Goal: Task Accomplishment & Management: Complete application form

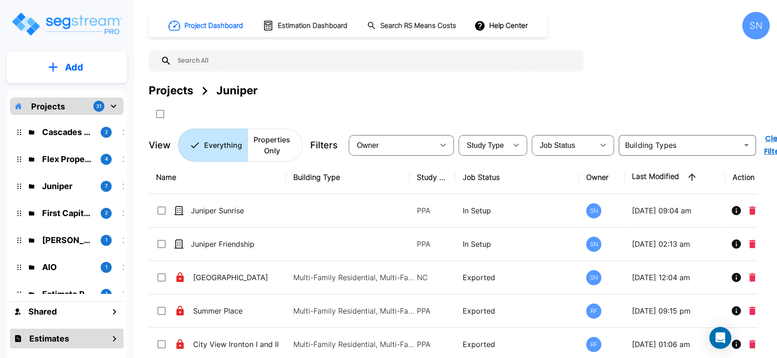
click at [99, 337] on div "Estimates" at bounding box center [66, 338] width 113 height 20
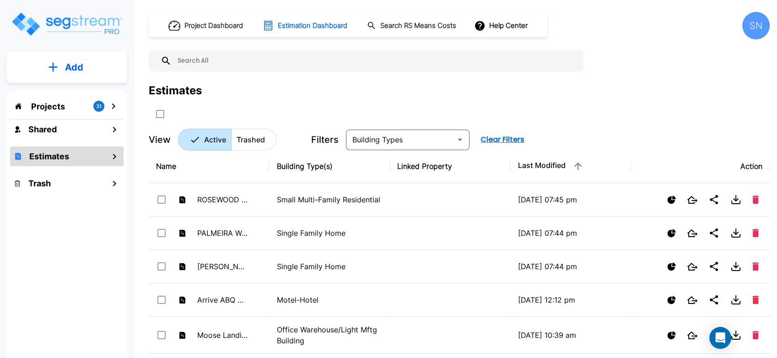
click at [56, 109] on p "Projects" at bounding box center [48, 106] width 34 height 12
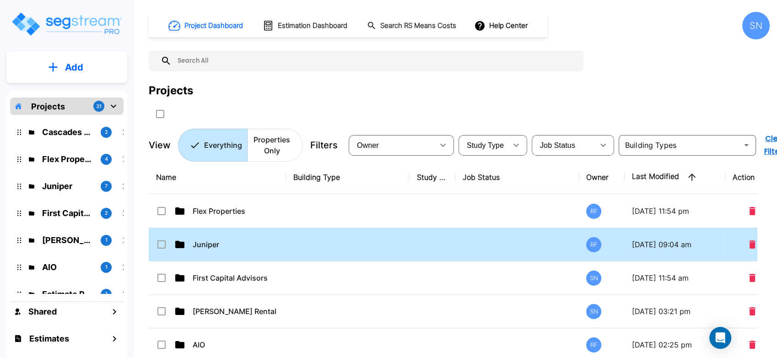
scroll to position [51, 0]
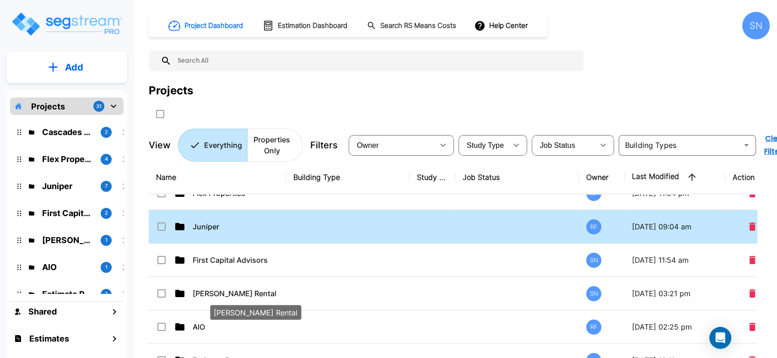
click at [212, 289] on p "Kessler Rental" at bounding box center [238, 293] width 91 height 11
checkbox input "true"
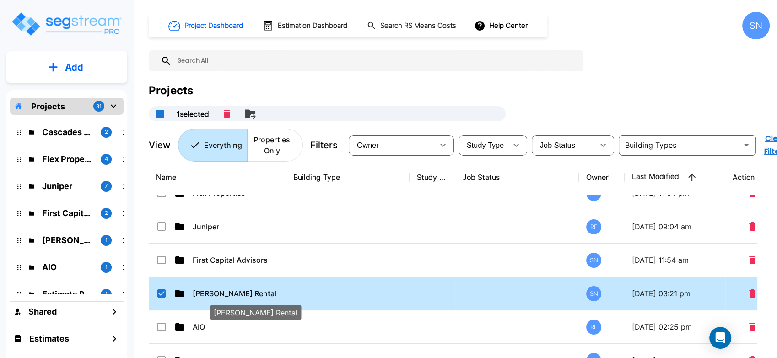
click at [218, 292] on p "Kessler Rental" at bounding box center [238, 293] width 91 height 11
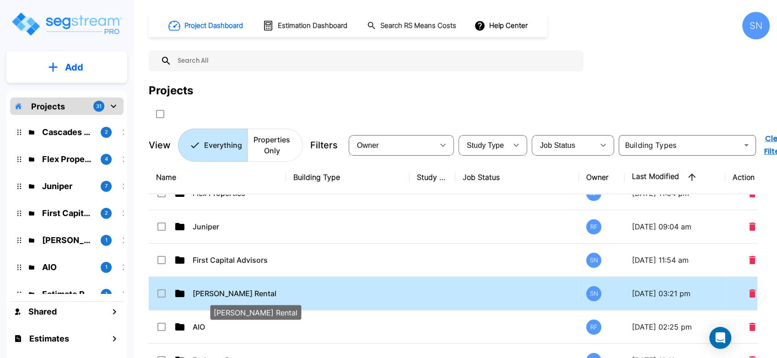
click at [218, 292] on p "Kessler Rental" at bounding box center [238, 293] width 91 height 11
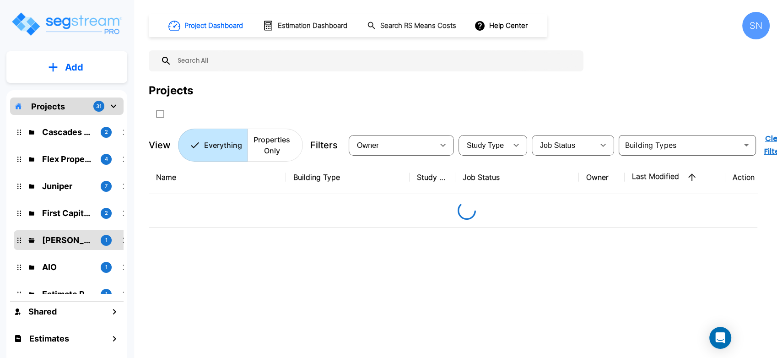
scroll to position [0, 0]
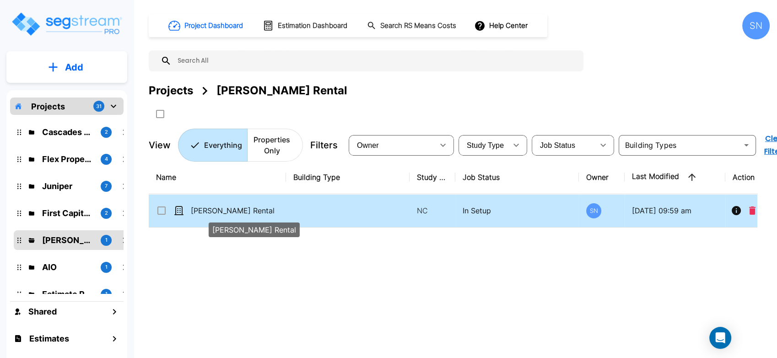
click at [227, 209] on p "Kessler Rental" at bounding box center [236, 210] width 91 height 11
checkbox input "true"
click at [227, 209] on p "Kessler Rental" at bounding box center [236, 210] width 91 height 11
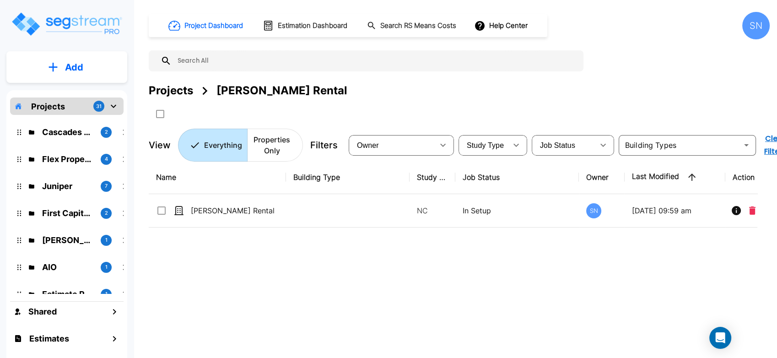
click at [113, 108] on icon "mailbox folders" at bounding box center [113, 106] width 5 height 3
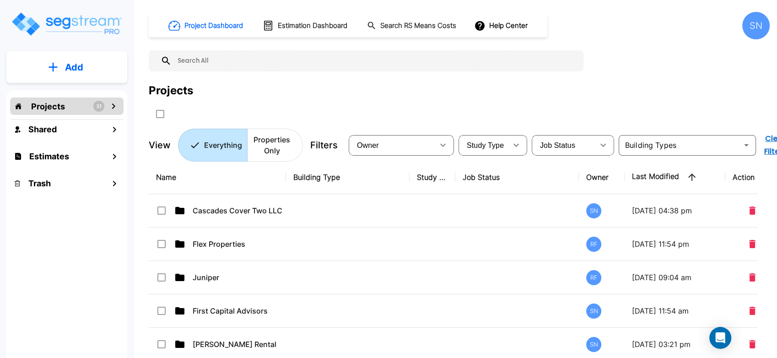
click at [113, 108] on icon "mailbox folders" at bounding box center [113, 105] width 3 height 5
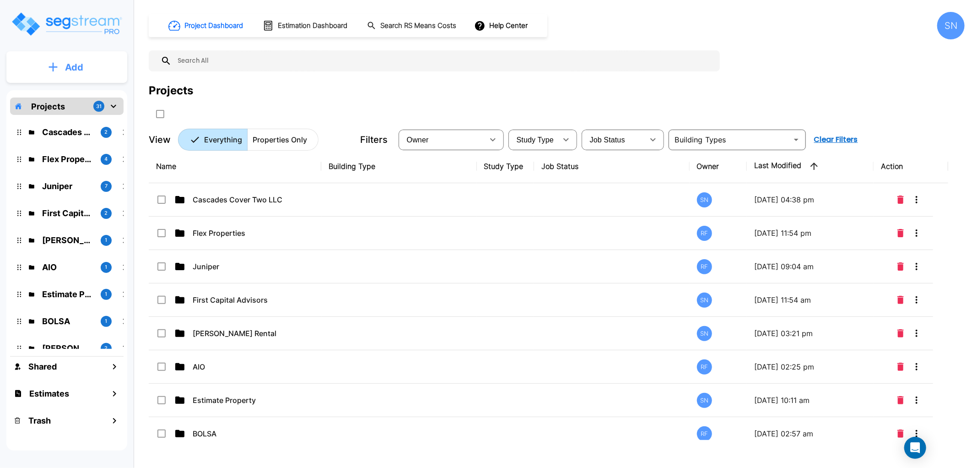
click at [56, 70] on icon "mailbox folders" at bounding box center [52, 67] width 9 height 10
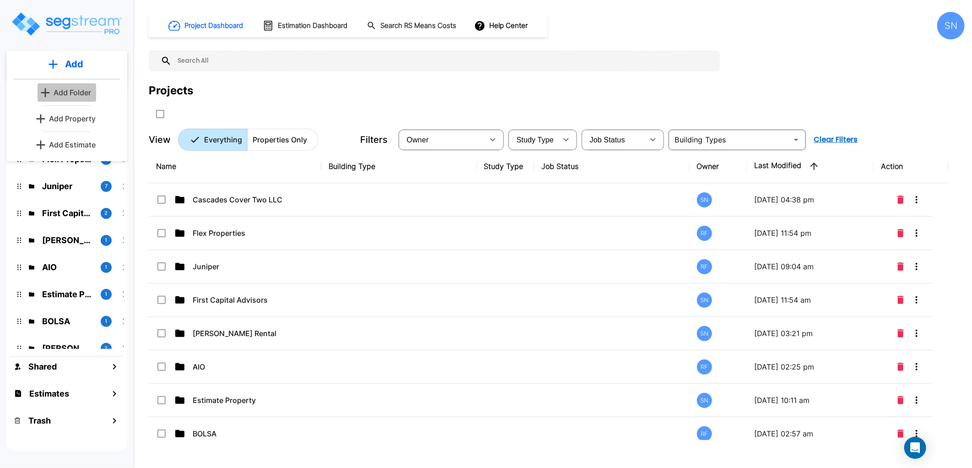
click at [68, 98] on button "Add Folder" at bounding box center [67, 92] width 59 height 18
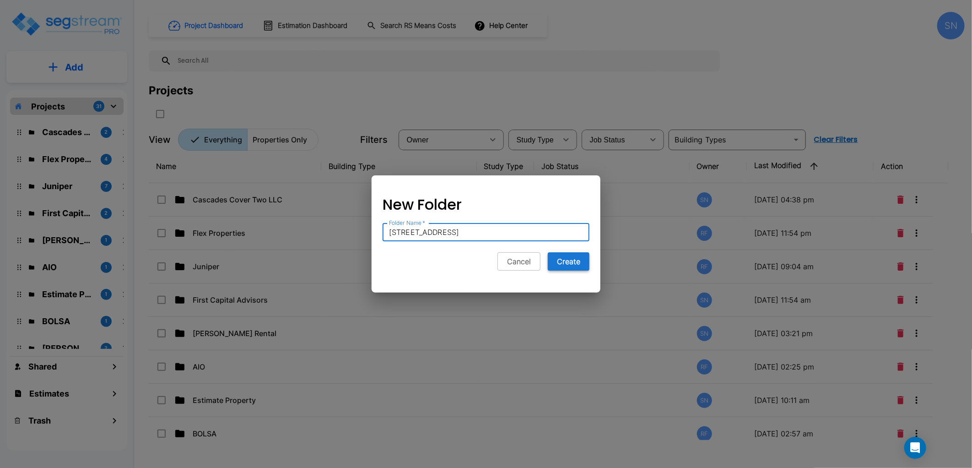
type input "138 Polecat Lane"
click at [557, 263] on button "Create" at bounding box center [569, 261] width 42 height 18
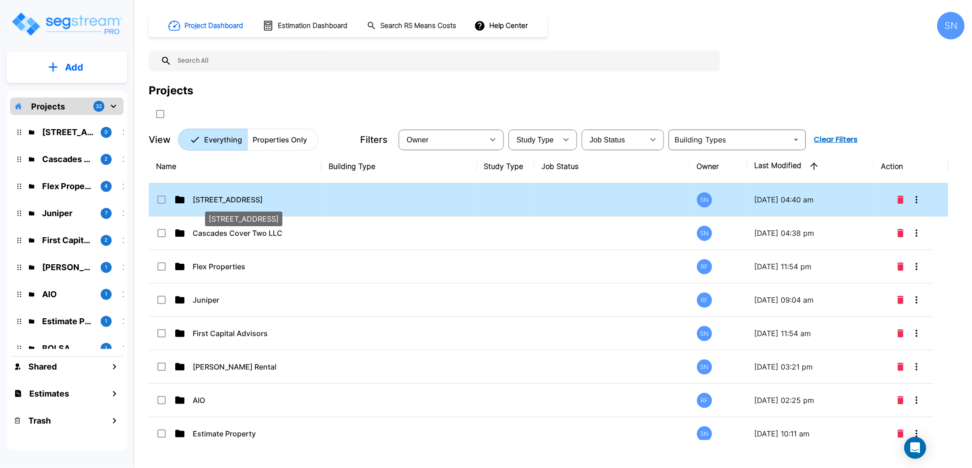
click at [226, 195] on p "138 Polecat Lane" at bounding box center [238, 199] width 91 height 11
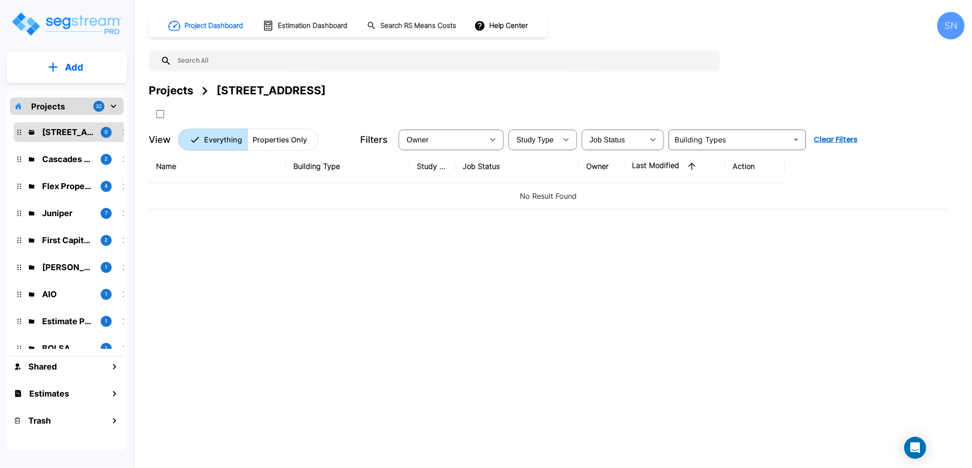
click at [62, 68] on button "Add" at bounding box center [66, 67] width 121 height 27
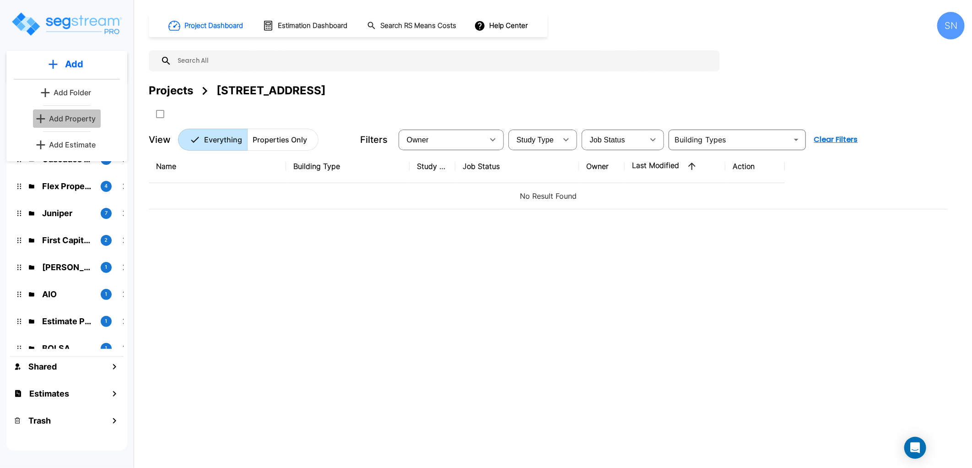
click at [71, 115] on p "Add Property" at bounding box center [72, 118] width 47 height 11
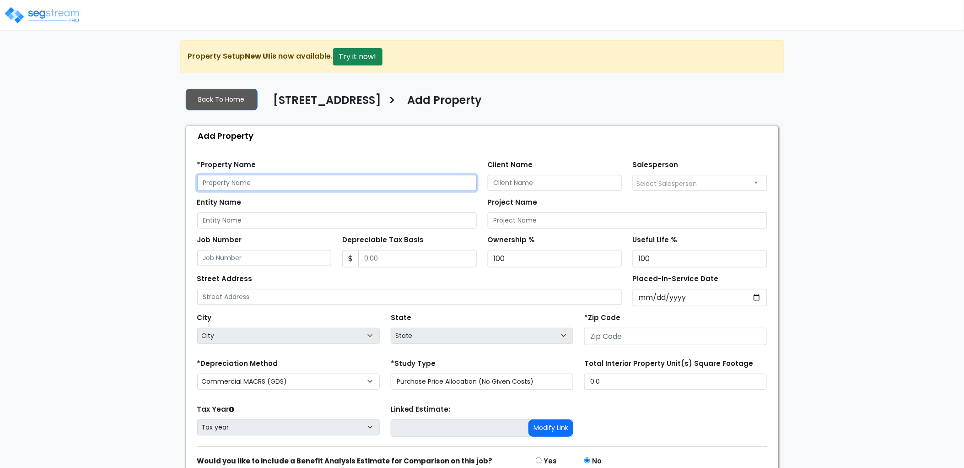
click at [284, 183] on input "text" at bounding box center [337, 183] width 280 height 16
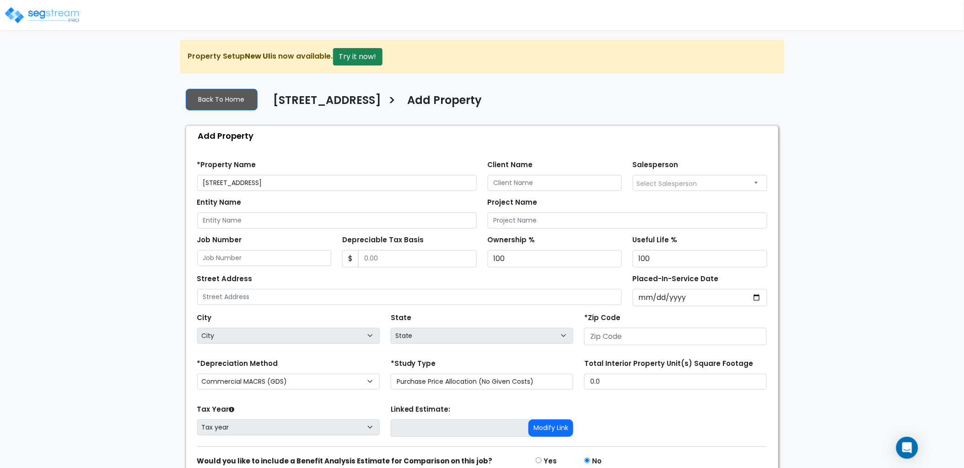
click at [339, 145] on div "Add Property" at bounding box center [484, 136] width 587 height 20
click at [514, 186] on input "Client Name" at bounding box center [555, 183] width 134 height 16
drag, startPoint x: 270, startPoint y: 186, endPoint x: 241, endPoint y: 185, distance: 29.3
click at [241, 185] on input "[STREET_ADDRESS]" at bounding box center [337, 183] width 280 height 16
type input "138 Polecat, LLC"
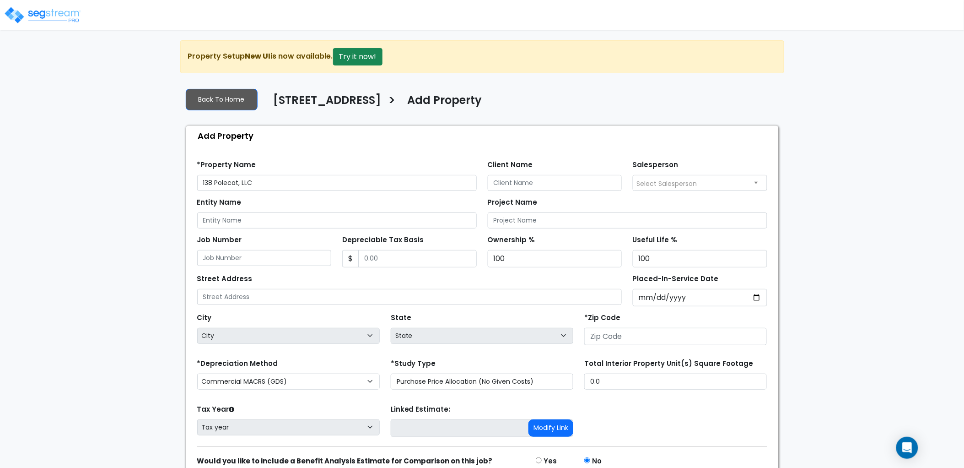
click at [318, 152] on div "Find these errors below in the Property Setup: *Property Name 138 Polecat, LLC …" at bounding box center [482, 327] width 592 height 365
drag, startPoint x: 277, startPoint y: 179, endPoint x: 177, endPoint y: 182, distance: 100.7
click at [177, 182] on div "We are Building your Property. So please grab a coffee and let us do the heavy …" at bounding box center [482, 275] width 964 height 471
click at [246, 216] on input "Entity Name" at bounding box center [337, 220] width 280 height 16
paste input "138 Polecat, LLC"
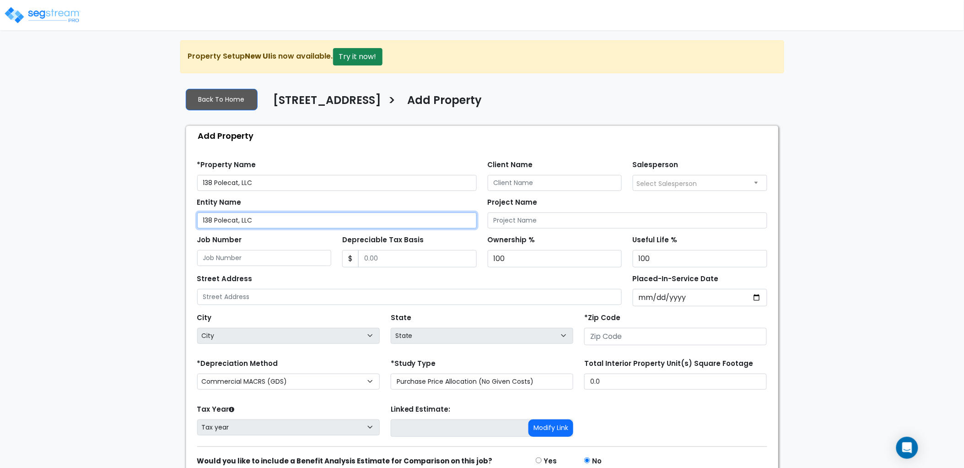
type input "138 Polecat, LLC"
click at [296, 197] on div "Entity Name 138 Polecat, LLC" at bounding box center [337, 211] width 280 height 33
click at [665, 181] on span "Select Salesperson" at bounding box center [667, 183] width 60 height 9
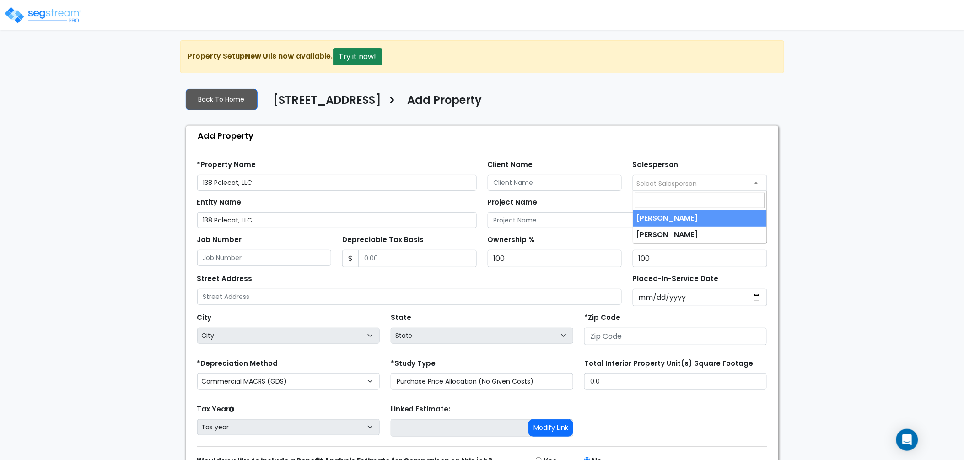
select select "127"
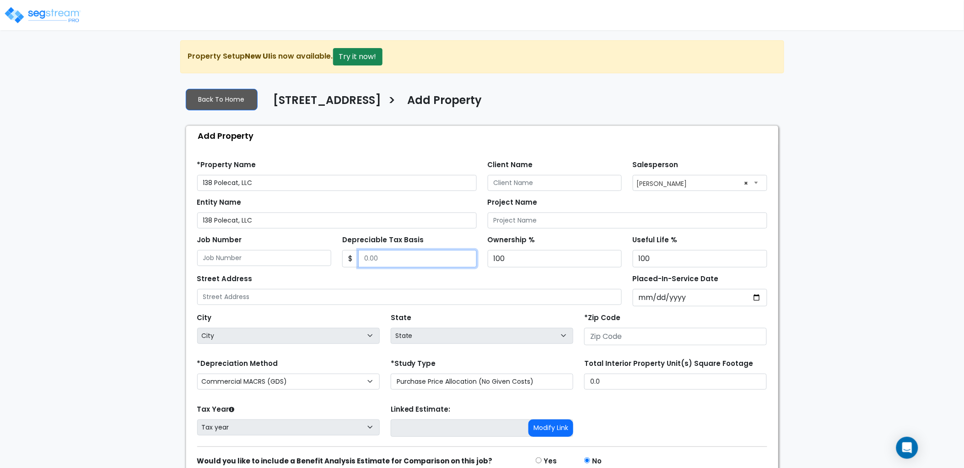
click at [432, 264] on input "Depreciable Tax Basis" at bounding box center [417, 258] width 118 height 17
type input "20,000,000"
click at [432, 278] on div "Street Address" at bounding box center [409, 288] width 425 height 33
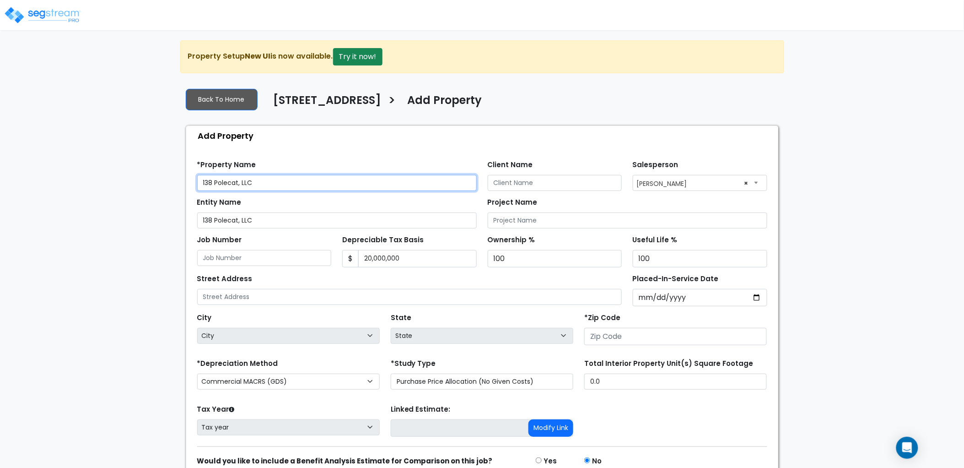
drag, startPoint x: 285, startPoint y: 183, endPoint x: 132, endPoint y: 185, distance: 152.8
click at [132, 185] on div "We are Building your Property. So please grab a coffee and let us do the heavy …" at bounding box center [482, 275] width 964 height 471
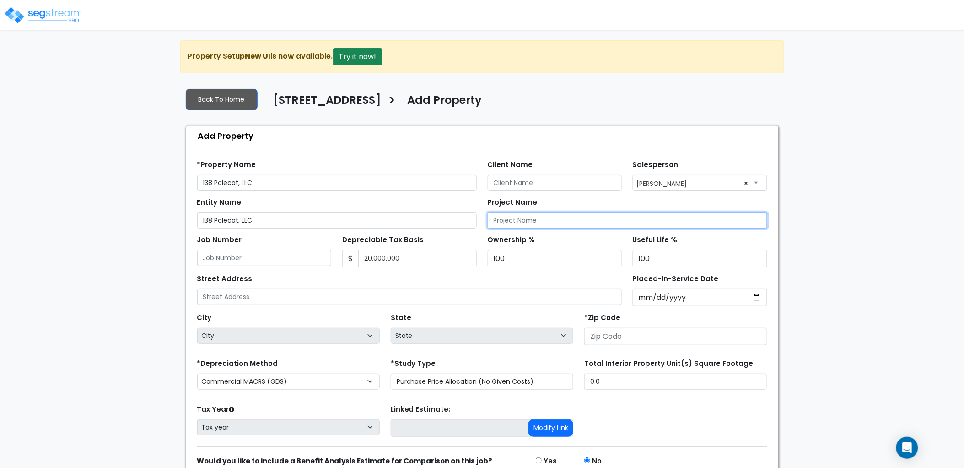
click at [602, 213] on input "Project Name" at bounding box center [628, 220] width 280 height 16
paste input "138 Polecat, LLC"
type input "138 Polecat, LLC"
click at [360, 199] on div "Entity Name 138 Polecat, LLC" at bounding box center [337, 211] width 280 height 33
click at [309, 259] on input "Job Number" at bounding box center [264, 258] width 134 height 16
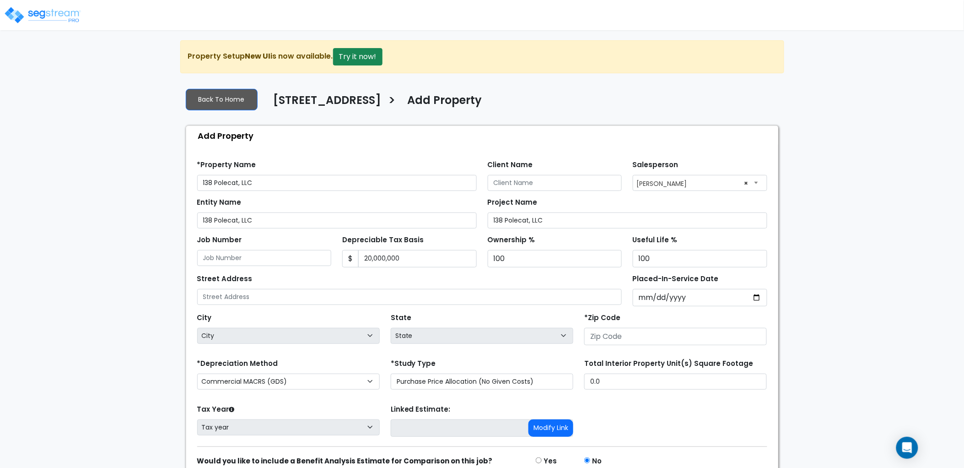
click at [318, 277] on div "Street Address" at bounding box center [409, 288] width 425 height 33
click at [234, 296] on input "text" at bounding box center [409, 297] width 425 height 16
type input "[STREET_ADDRESS]"
click at [496, 317] on div "State State National Average AB AK AL AR AZ [GEOGRAPHIC_DATA] CA CO CT DC DE FL…" at bounding box center [482, 329] width 194 height 37
click at [602, 336] on input "number" at bounding box center [675, 336] width 183 height 17
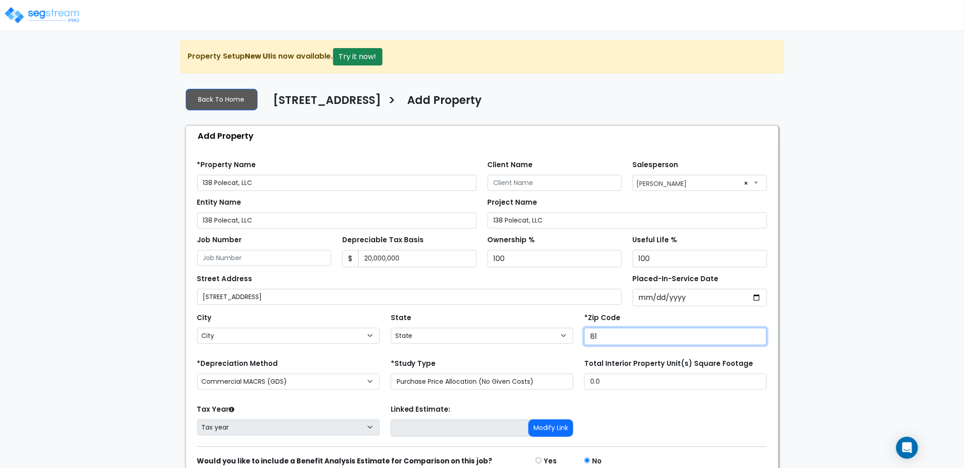
type input "814"
select select "CO"
type input "81435"
click at [545, 355] on form "*Property Name 138 Polecat, LLC Client Name Salesperson × $ 100" at bounding box center [482, 328] width 570 height 350
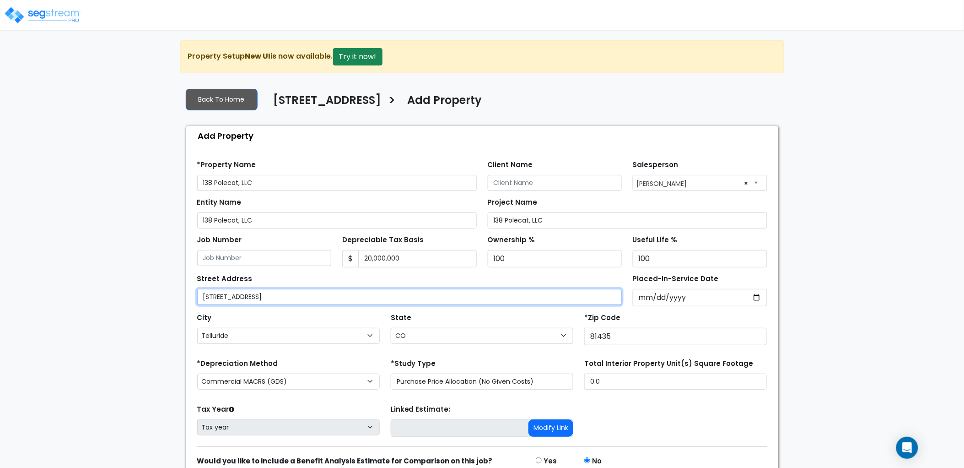
click at [431, 289] on input "[STREET_ADDRESS]" at bounding box center [409, 297] width 425 height 16
click at [186, 310] on div "Find these errors below in the Property Setup: *Property Name 138 Polecat, LLC …" at bounding box center [482, 327] width 592 height 365
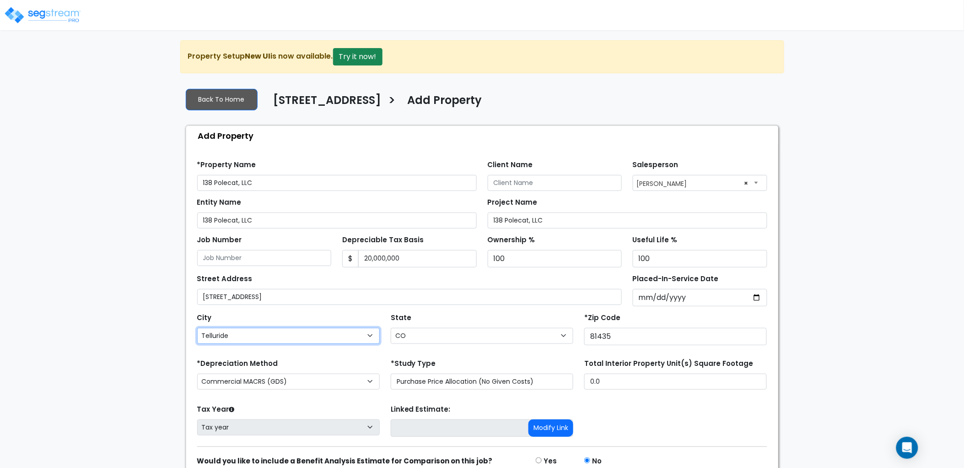
click at [275, 334] on select "City Agate Aguilar Akron Alamosa Allenspark Alma Almont Amherst Anton Antonito …" at bounding box center [288, 336] width 183 height 16
click at [239, 358] on label "*Depreciation Method" at bounding box center [237, 363] width 81 height 11
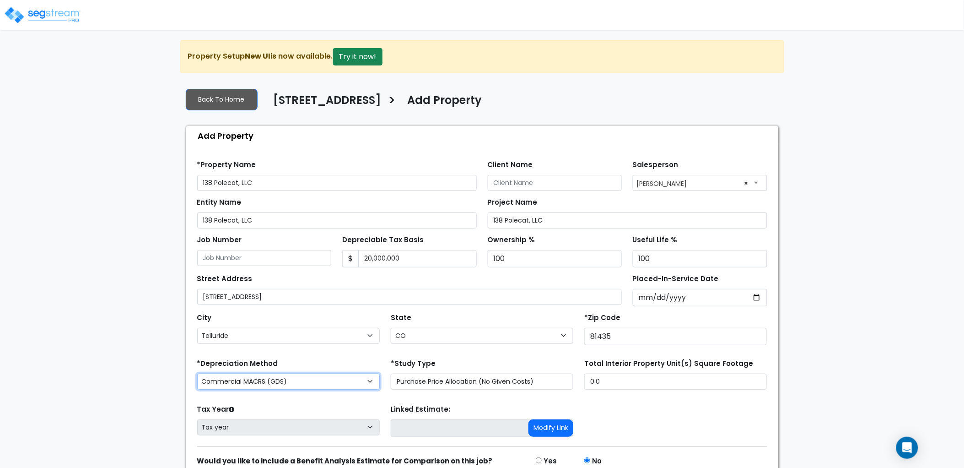
click at [239, 373] on select "Commercial MACRS (GDS) Residential Rental MACRS (GDS) Commercial MACRS (GDS) QI…" at bounding box center [288, 381] width 183 height 16
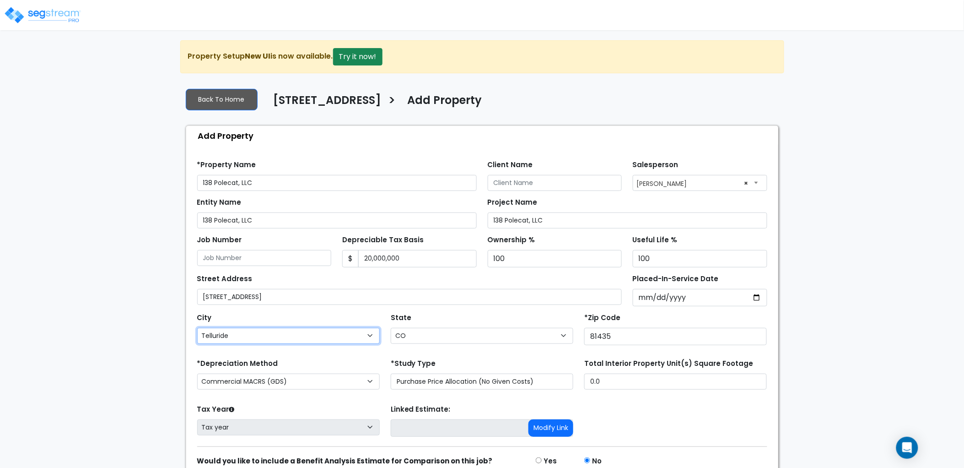
drag, startPoint x: 233, startPoint y: 336, endPoint x: 193, endPoint y: 328, distance: 41.1
click at [193, 328] on div "City City Agate Aguilar Akron Alamosa Allenspark Alma Almont Amherst Anton Anto…" at bounding box center [289, 329] width 194 height 37
click at [330, 339] on select "City Agate Aguilar Akron Alamosa Allenspark Alma Almont Amherst Anton Antonito …" at bounding box center [288, 336] width 183 height 16
click at [452, 321] on div "State State National Average AB AK AL AR AZ [GEOGRAPHIC_DATA] CA CO CT DC DE FL…" at bounding box center [482, 329] width 194 height 37
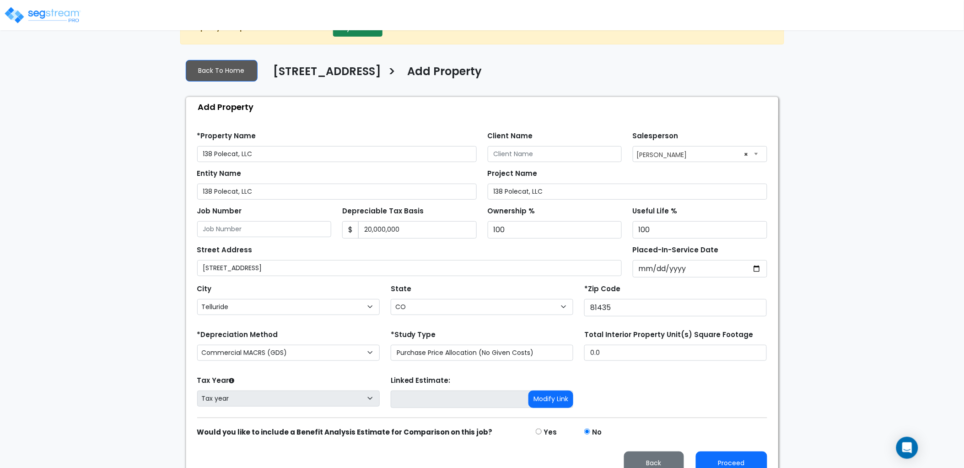
scroll to position [44, 0]
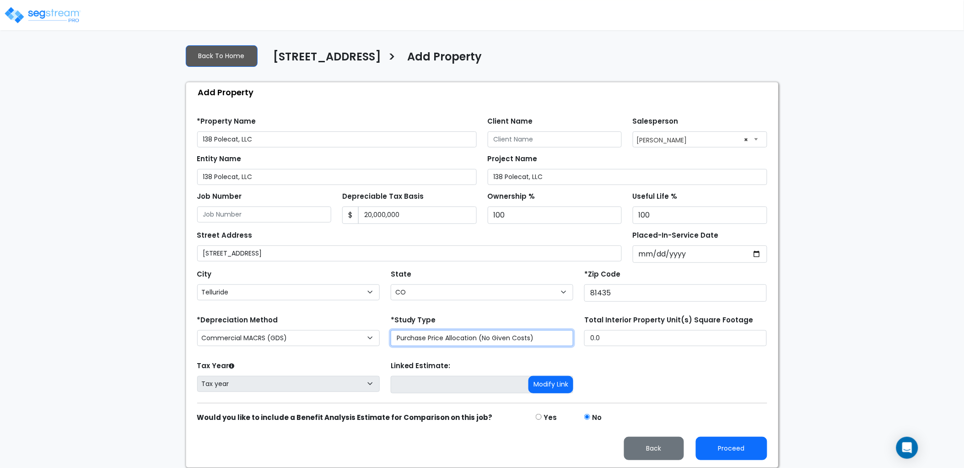
click at [432, 338] on select "Purchase Price Allocation (No Given Costs) New Construction / Reno / TI's (Give…" at bounding box center [482, 338] width 183 height 16
click at [391, 330] on select "Purchase Price Allocation (No Given Costs) New Construction / Reno / TI's (Give…" at bounding box center [482, 338] width 183 height 16
click at [333, 314] on div "*Depreciation Method Commercial MACRS (GDS) Residential Rental MACRS (GDS) Comm…" at bounding box center [289, 331] width 194 height 37
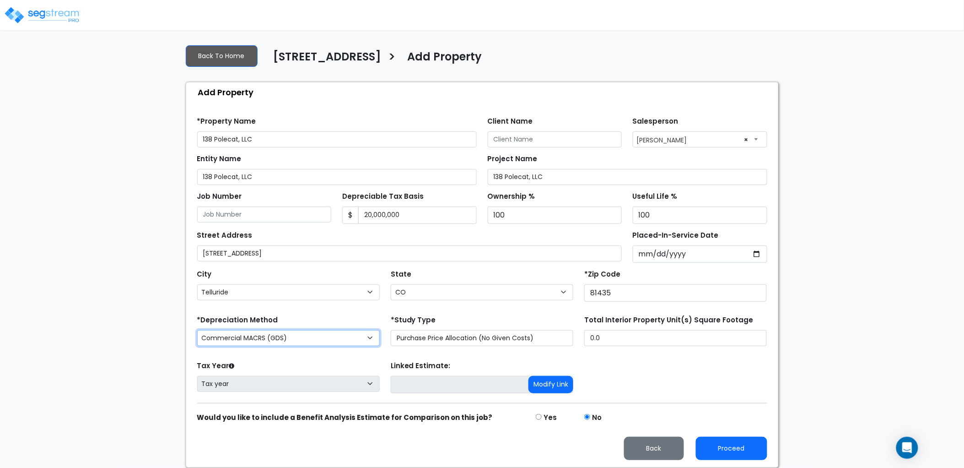
click at [331, 334] on select "Commercial MACRS (GDS) Residential Rental MACRS (GDS) Commercial MACRS (GDS) QI…" at bounding box center [288, 338] width 183 height 16
drag, startPoint x: 625, startPoint y: 266, endPoint x: 648, endPoint y: 252, distance: 27.2
click at [627, 266] on div "City City Agate Aguilar Akron Alamosa Allenspark Alma Almont Amherst Anton Anto…" at bounding box center [482, 283] width 581 height 41
click at [651, 250] on input "Placed-In-Service Date" at bounding box center [700, 253] width 134 height 17
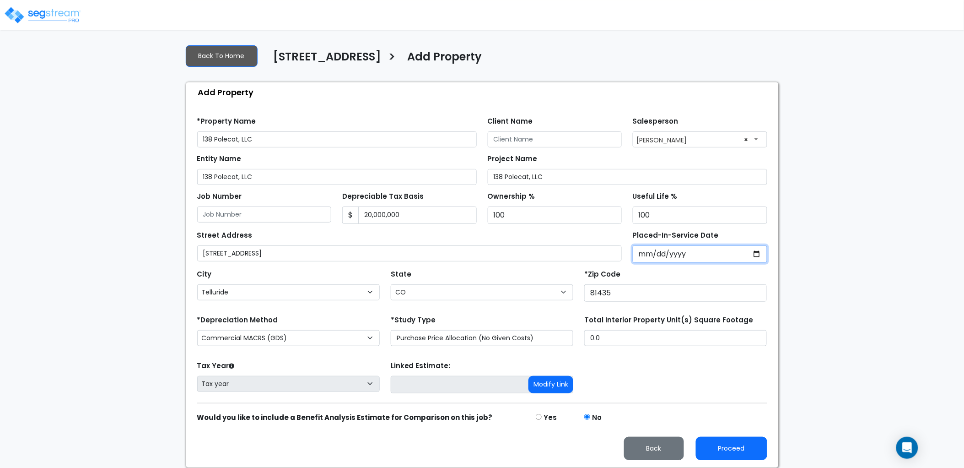
click at [645, 251] on input "Placed-In-Service Date" at bounding box center [700, 253] width 134 height 17
click at [641, 253] on input "Placed-In-Service Date" at bounding box center [700, 253] width 134 height 17
type input "0002-05-15"
select select "2"
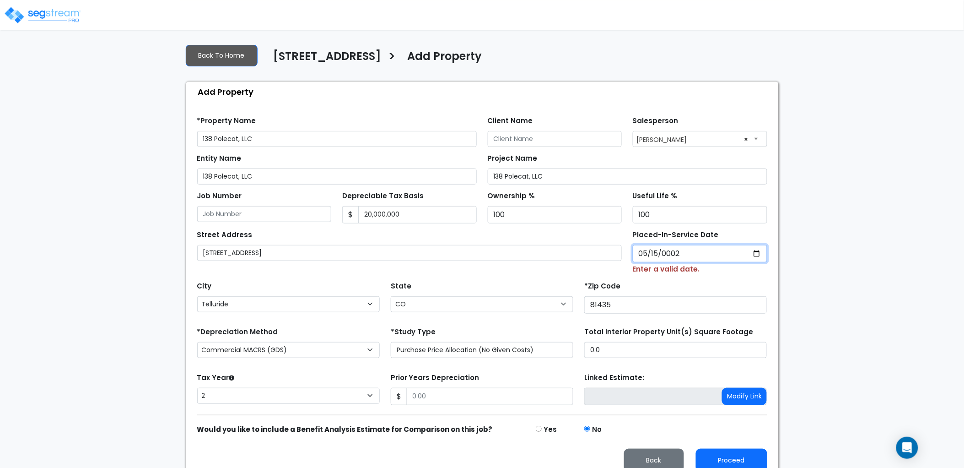
type input "0020-05-15"
select select "20"
type input "0202-05-15"
select select "202"
type input "2024-05-15"
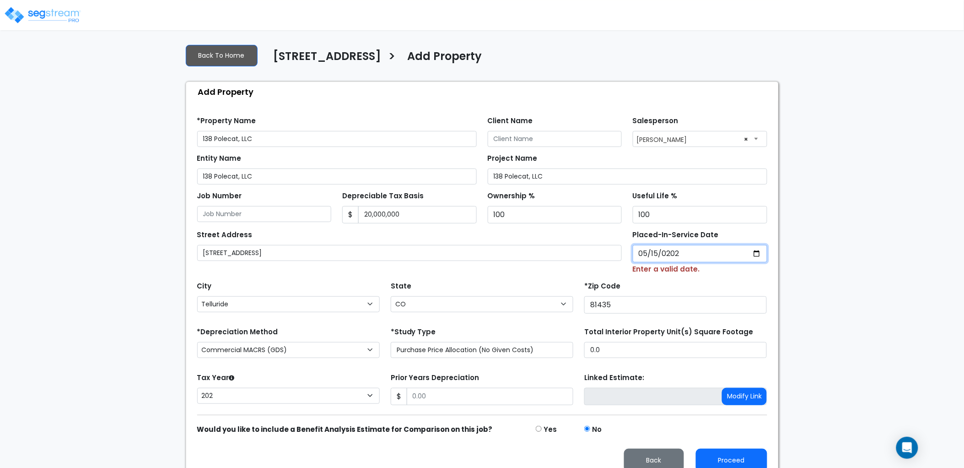
select select "2024"
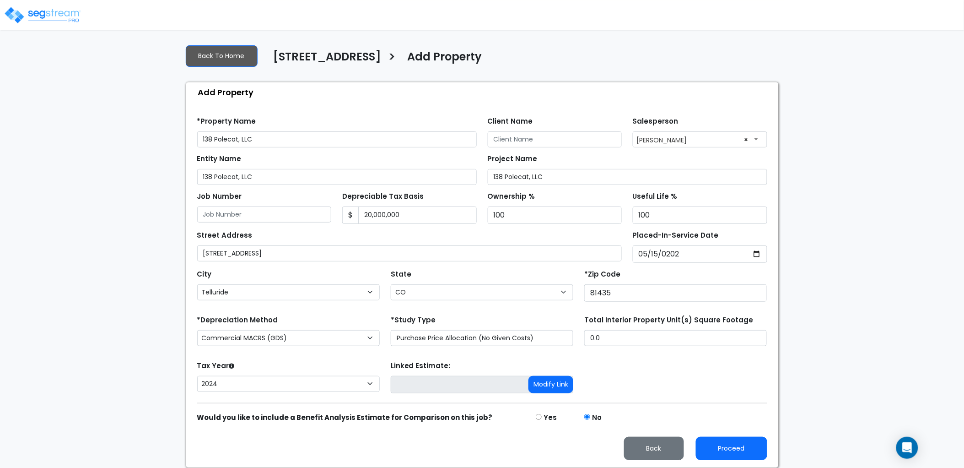
click at [660, 375] on div "Tax Year Please Enter The Placed In Service Date First. 2026 2025 2024 Prior Ye…" at bounding box center [482, 377] width 581 height 37
click at [672, 446] on button "Back" at bounding box center [654, 447] width 60 height 23
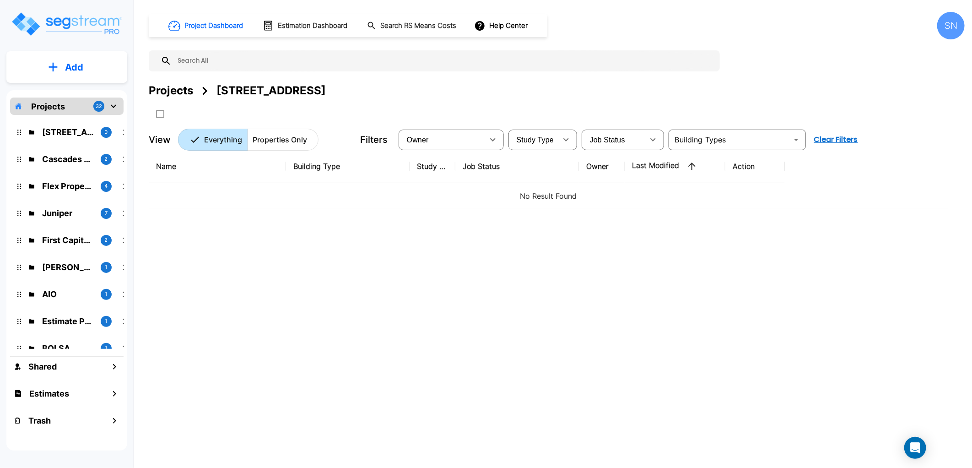
click at [266, 92] on div "[STREET_ADDRESS]" at bounding box center [270, 90] width 109 height 16
click at [93, 70] on button "Add" at bounding box center [66, 67] width 121 height 27
click at [86, 119] on p "Add Property" at bounding box center [72, 118] width 47 height 11
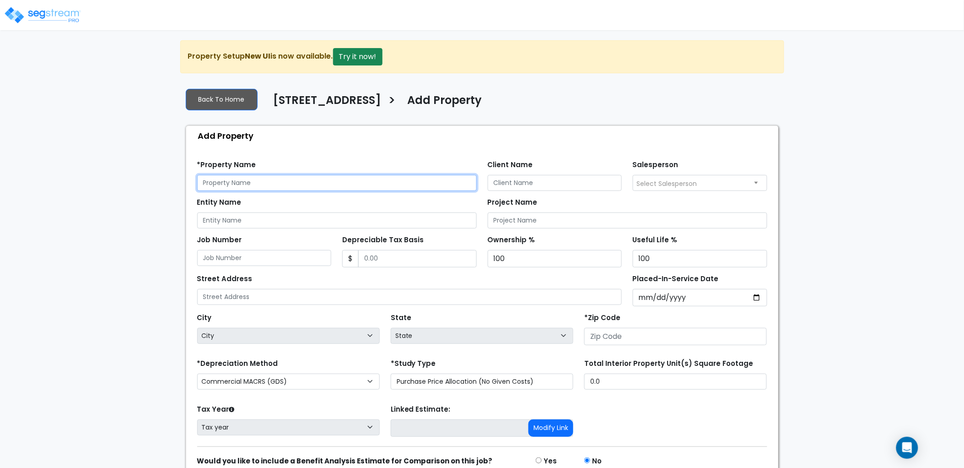
click at [269, 182] on input "text" at bounding box center [337, 183] width 280 height 16
type input "138 Polecat, LLC"
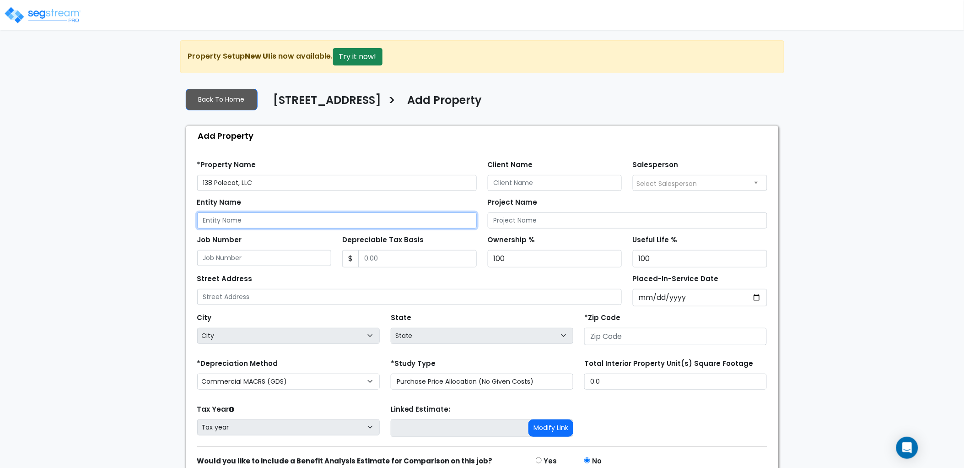
type input "138 Polecat, LLC"
type input "20,000,000"
type input "[STREET_ADDRESS]"
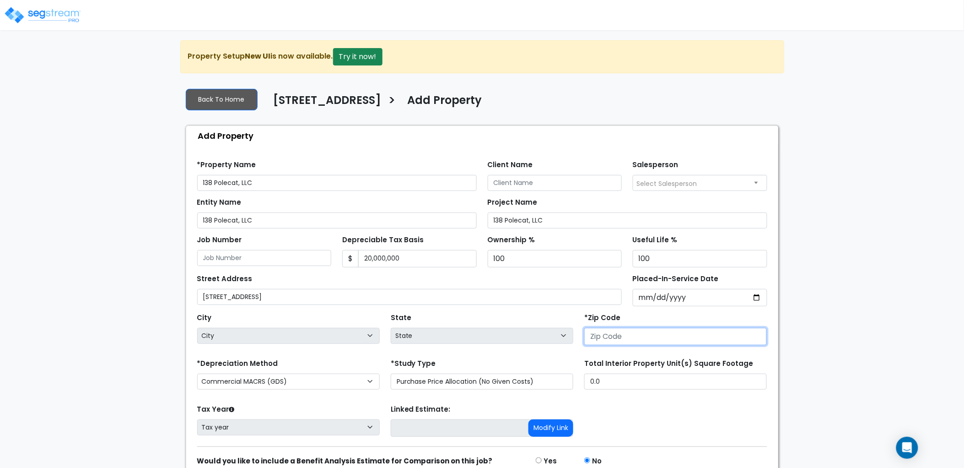
type input "81435"
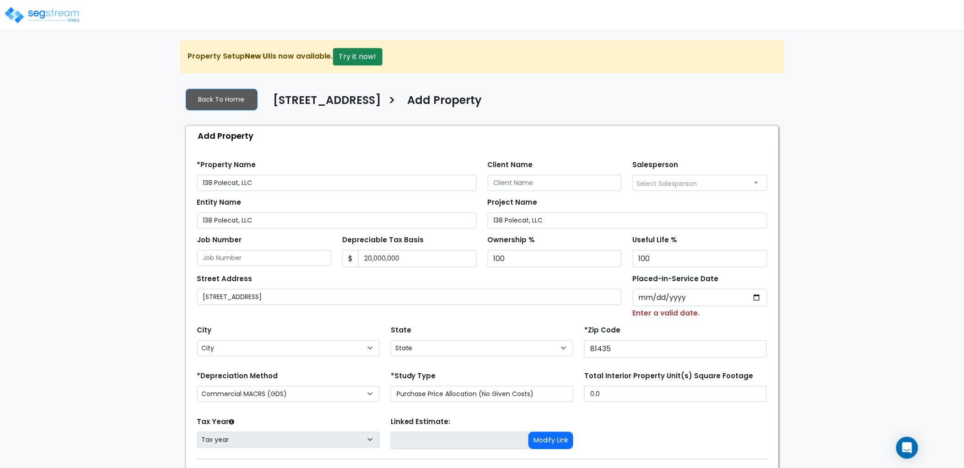
select select "CO"
click at [647, 297] on input "Placed-In-Service Date" at bounding box center [700, 297] width 134 height 17
type input "0020-05-15"
select select "20"
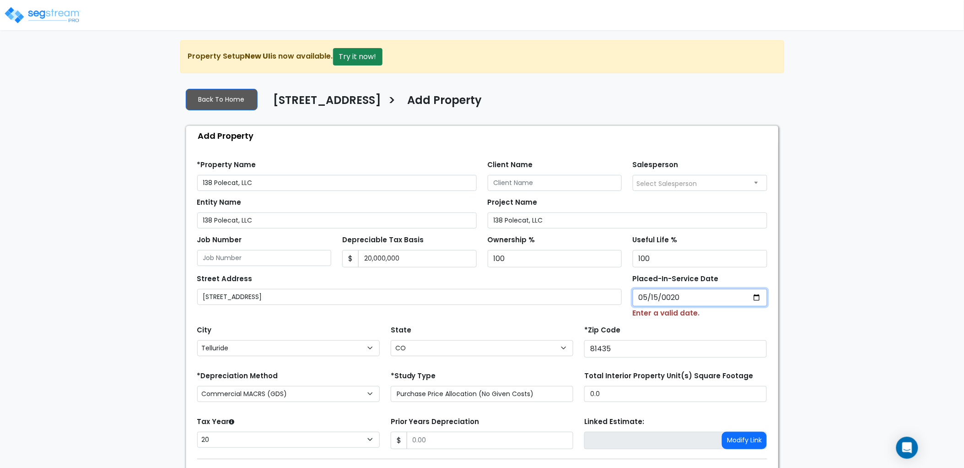
type input "0202-05-15"
select select "202"
type input "[DATE]"
select select "2024"
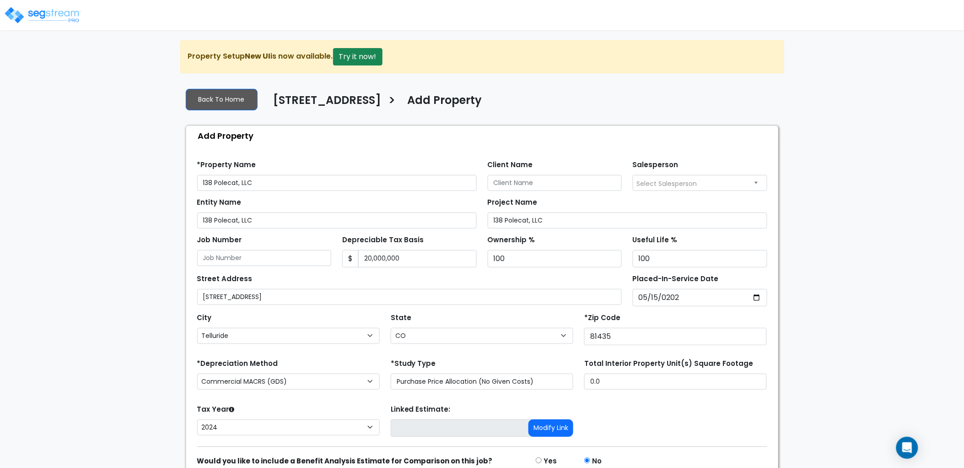
click at [537, 314] on div "State State National Average AB AK AL AR AZ [GEOGRAPHIC_DATA] CA CO CT DC DE FL…" at bounding box center [482, 329] width 194 height 37
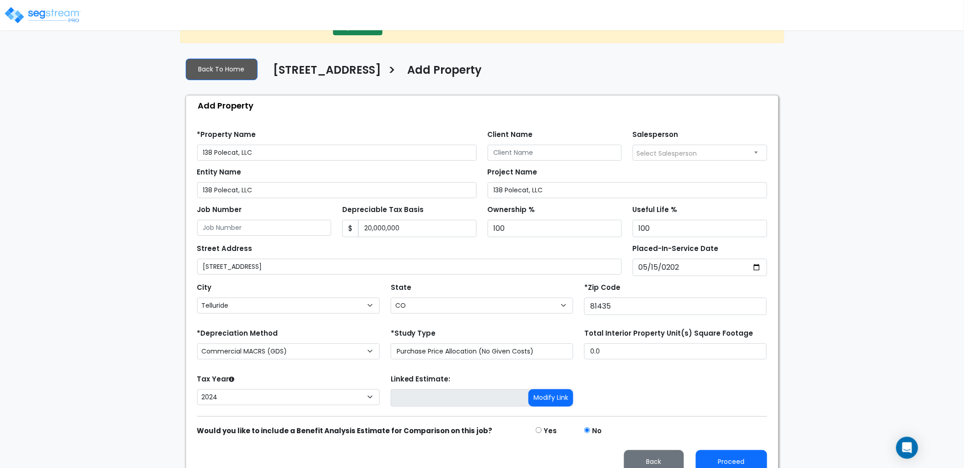
scroll to position [44, 0]
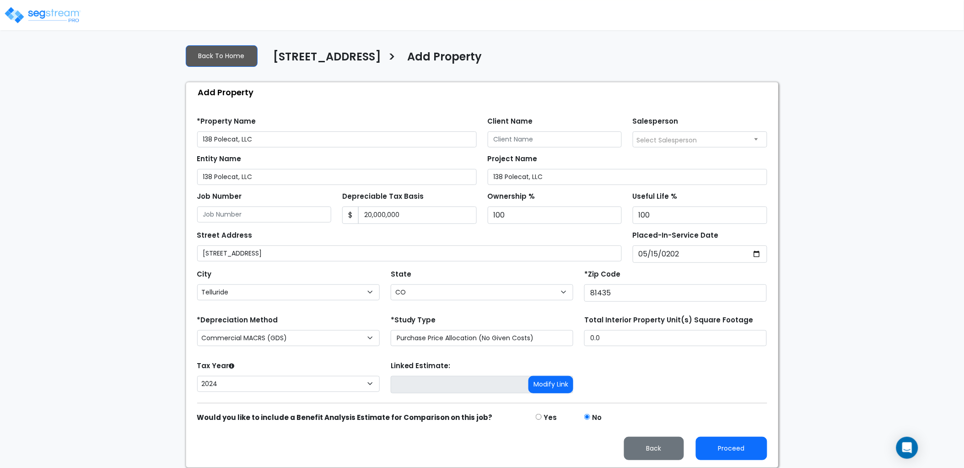
drag, startPoint x: 659, startPoint y: 137, endPoint x: 659, endPoint y: 144, distance: 6.4
click at [659, 139] on span "Select Salesperson" at bounding box center [667, 139] width 60 height 9
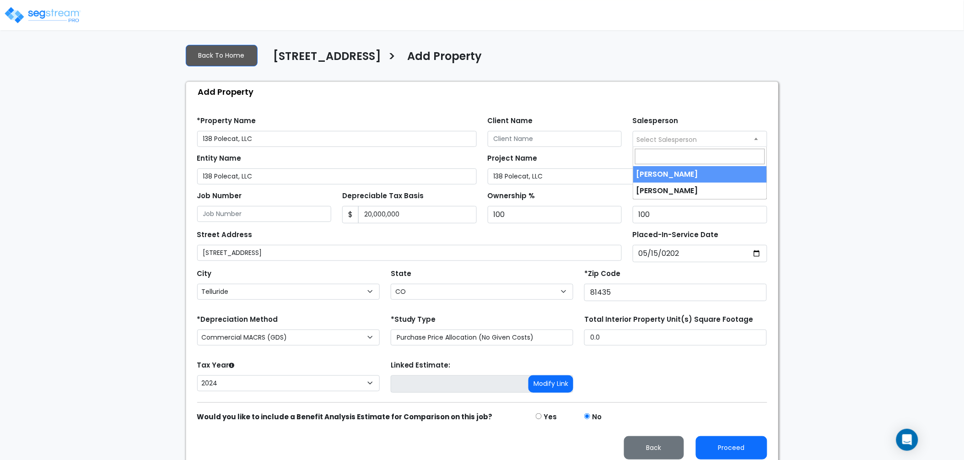
select select "127"
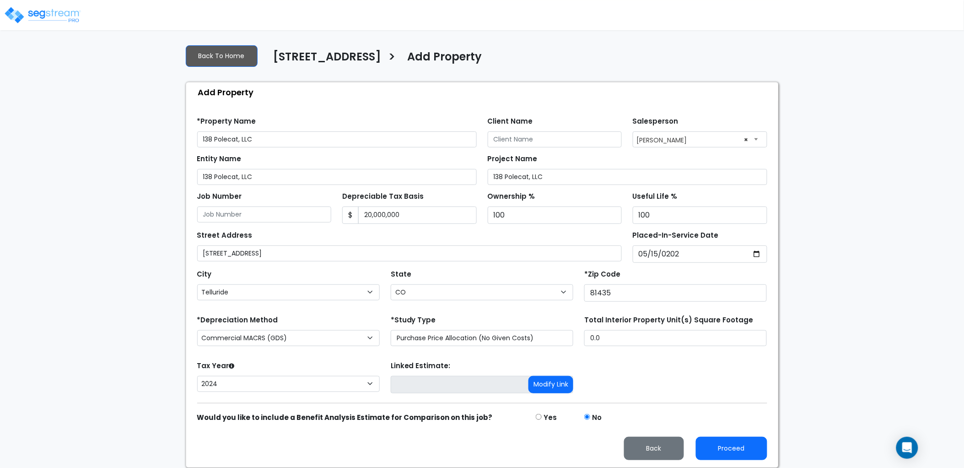
click at [697, 382] on div "Tax Year Please Enter The Placed In Service Date First. 2026 2025 2024 Prior Ye…" at bounding box center [482, 377] width 581 height 37
click at [733, 450] on button "Proceed" at bounding box center [731, 447] width 71 height 23
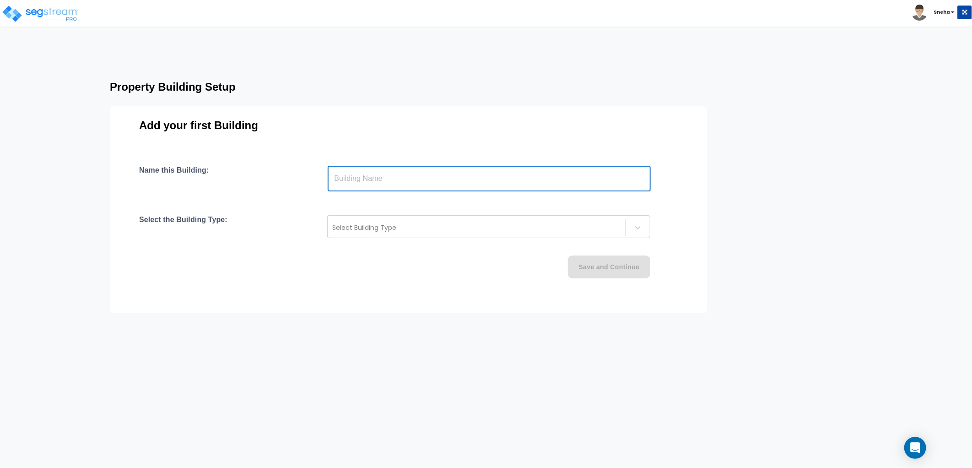
click at [468, 182] on input "text" at bounding box center [489, 179] width 323 height 26
type input "Building"
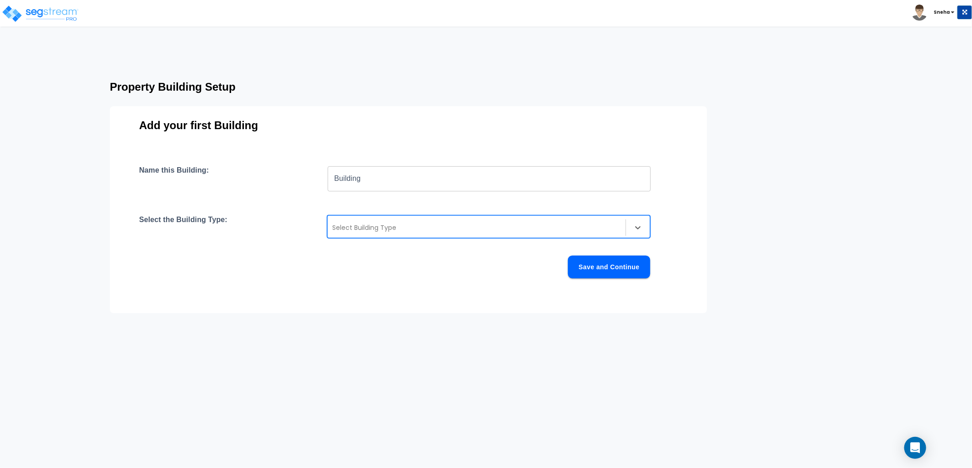
click at [415, 232] on div at bounding box center [476, 227] width 289 height 11
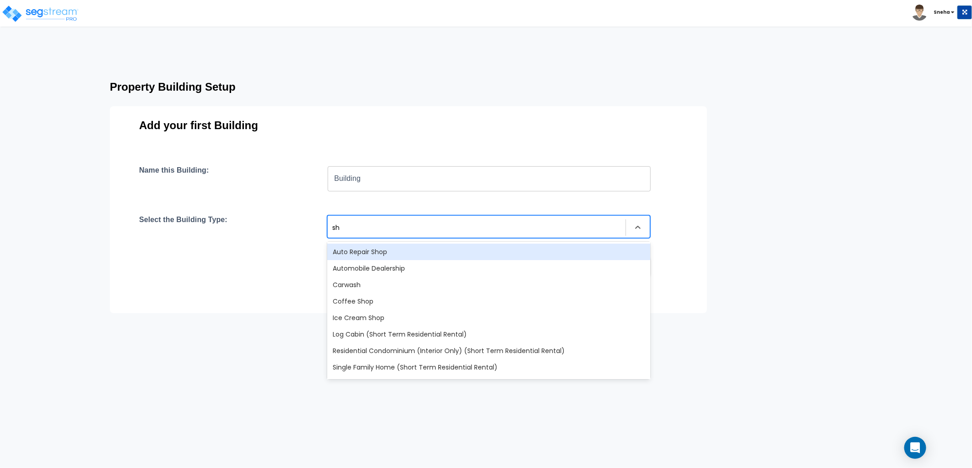
type input "sho"
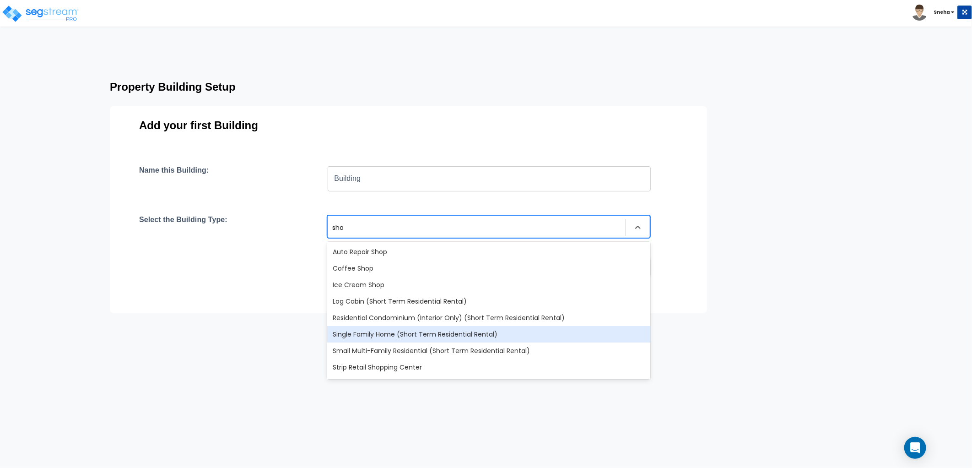
click at [415, 328] on div "Single Family Home (Short Term Residential Rental)" at bounding box center [488, 334] width 323 height 16
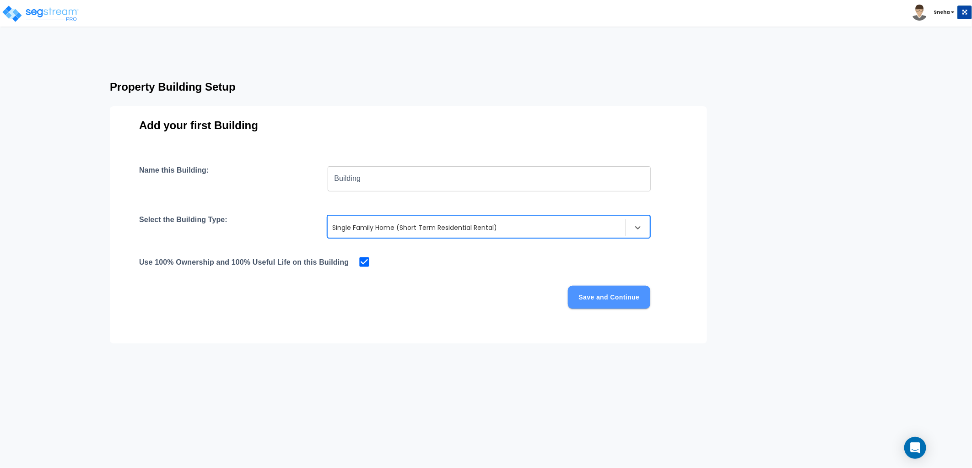
click at [607, 300] on button "Save and Continue" at bounding box center [609, 296] width 82 height 23
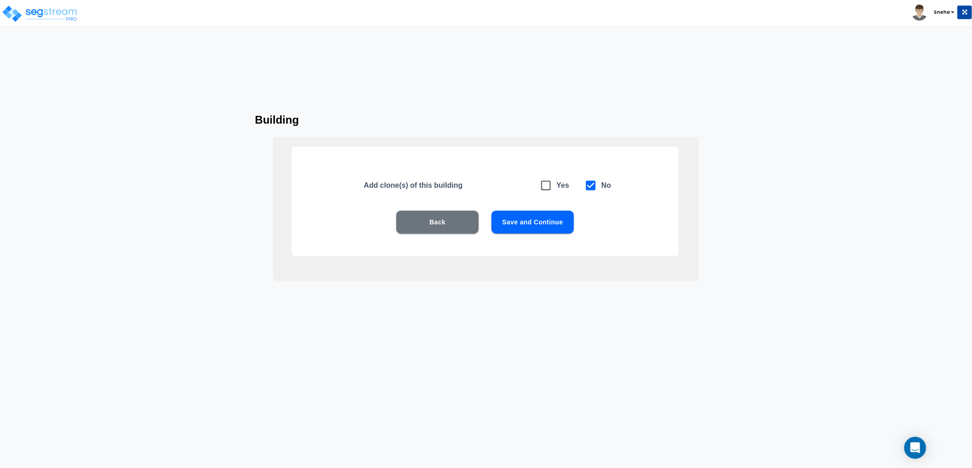
click at [523, 226] on button "Save and Continue" at bounding box center [532, 221] width 82 height 23
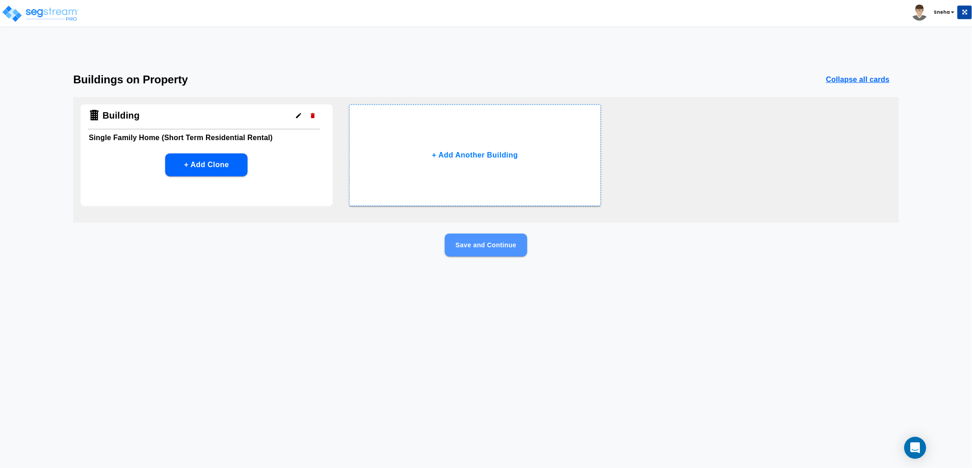
click at [495, 247] on button "Save and Continue" at bounding box center [486, 244] width 82 height 23
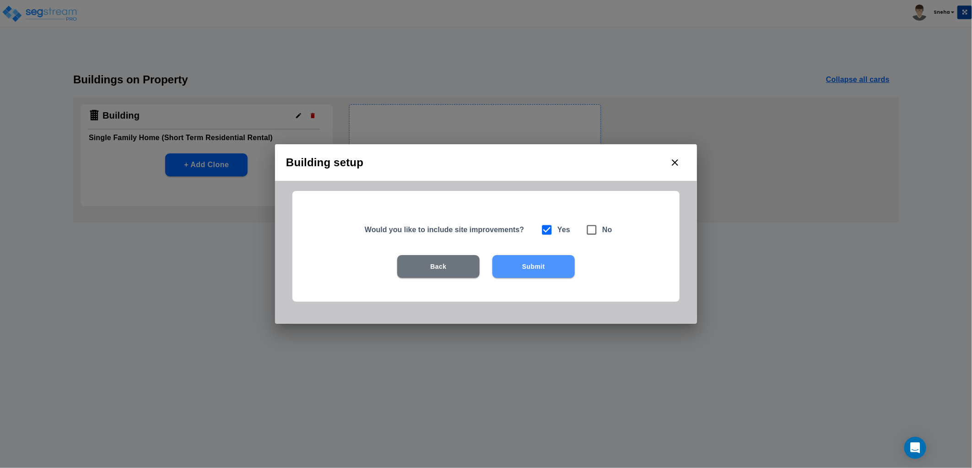
click at [534, 270] on button "Submit" at bounding box center [533, 266] width 82 height 23
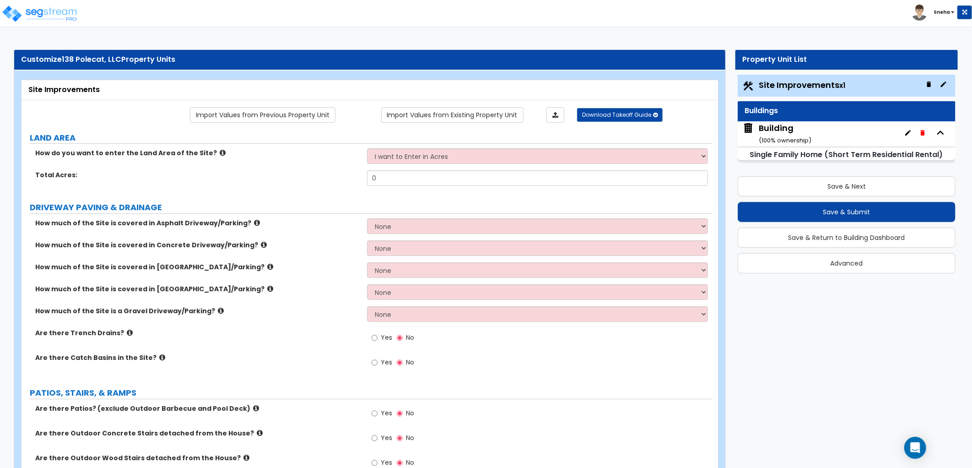
click at [792, 133] on div "Building ( 100 % ownership)" at bounding box center [784, 133] width 53 height 23
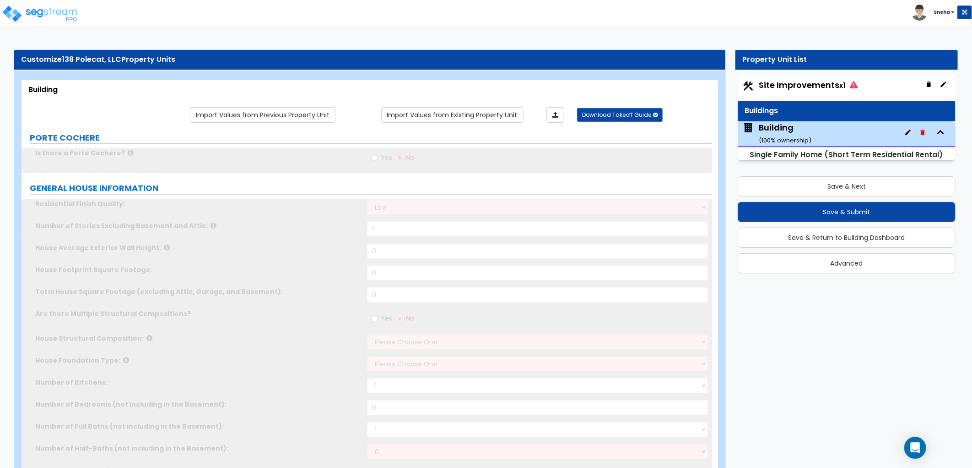
type input "1"
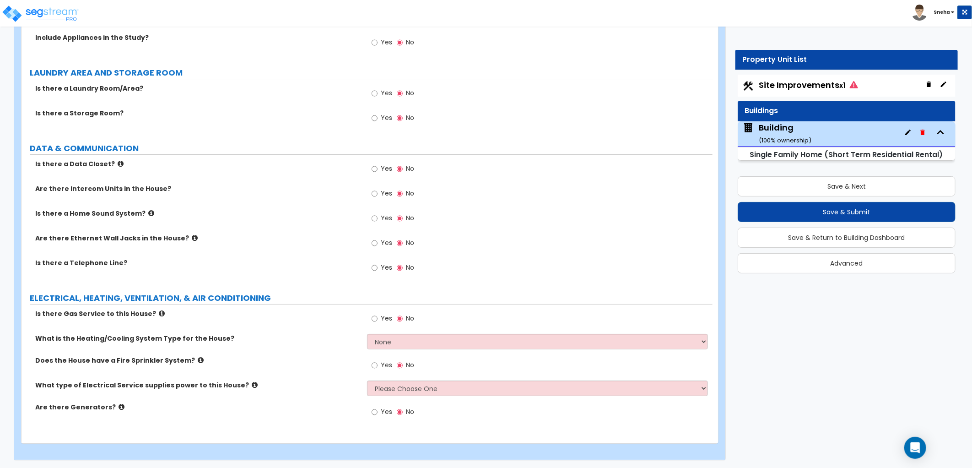
scroll to position [2041, 0]
click at [813, 85] on span "Site Improvements x1" at bounding box center [807, 84] width 99 height 11
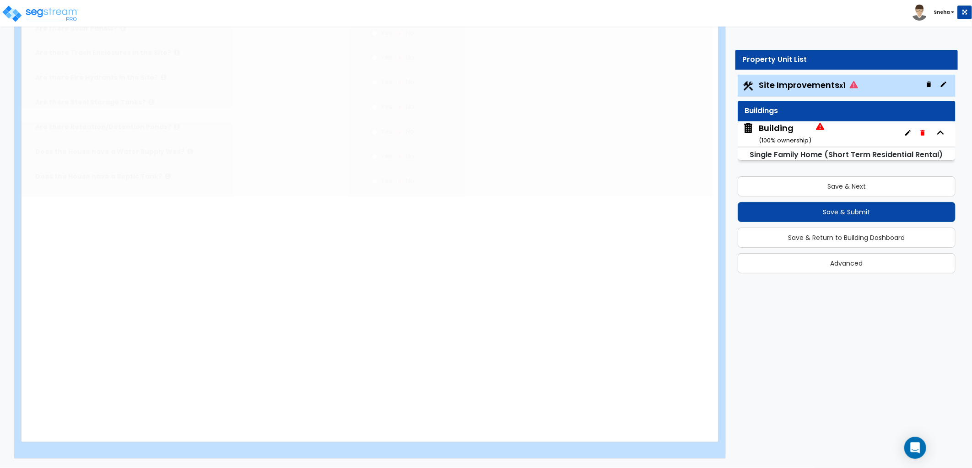
scroll to position [0, 0]
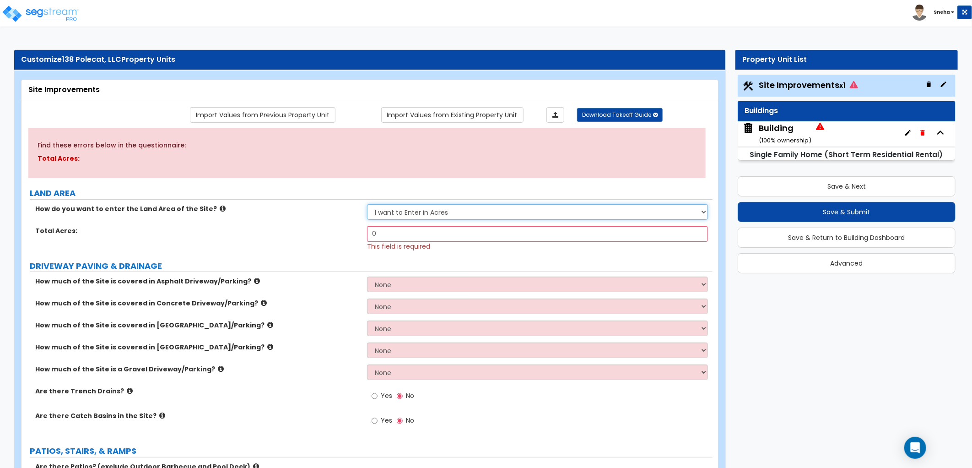
click at [499, 208] on select "I want to Enter in [GEOGRAPHIC_DATA] I want to Enter in Square Feet" at bounding box center [537, 212] width 341 height 16
select select "2"
click at [367, 204] on select "I want to Enter in [GEOGRAPHIC_DATA] I want to Enter in Square Feet" at bounding box center [537, 212] width 341 height 16
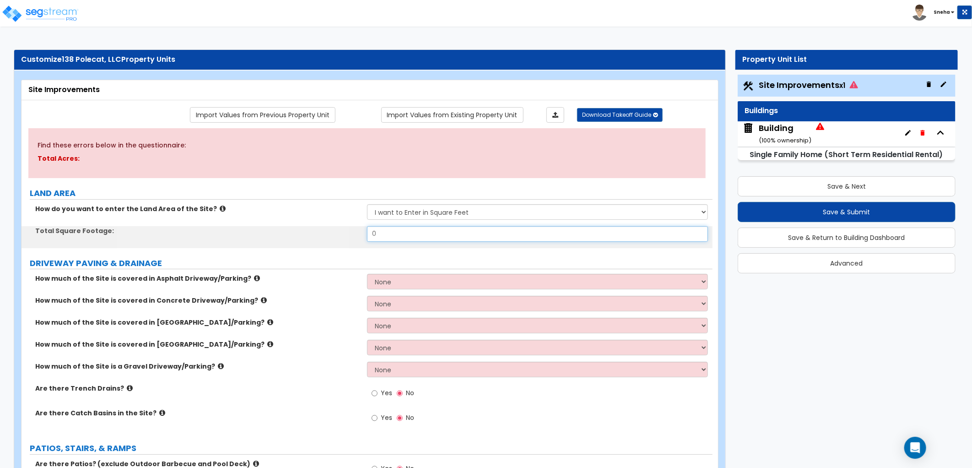
click at [425, 239] on input "0" at bounding box center [537, 234] width 341 height 16
drag, startPoint x: 425, startPoint y: 238, endPoint x: 307, endPoint y: 237, distance: 117.1
click at [307, 237] on div "Total Square Footage: 0" at bounding box center [367, 237] width 691 height 22
type input "39,248"
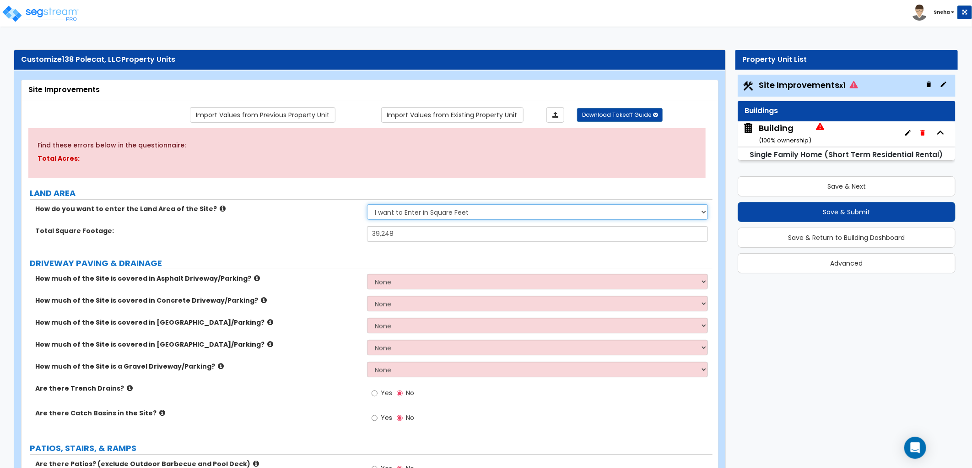
click at [385, 210] on select "I want to Enter in [GEOGRAPHIC_DATA] I want to Enter in Square Feet" at bounding box center [537, 212] width 341 height 16
select select "1"
click at [367, 204] on select "I want to Enter in [GEOGRAPHIC_DATA] I want to Enter in Square Feet" at bounding box center [537, 212] width 341 height 16
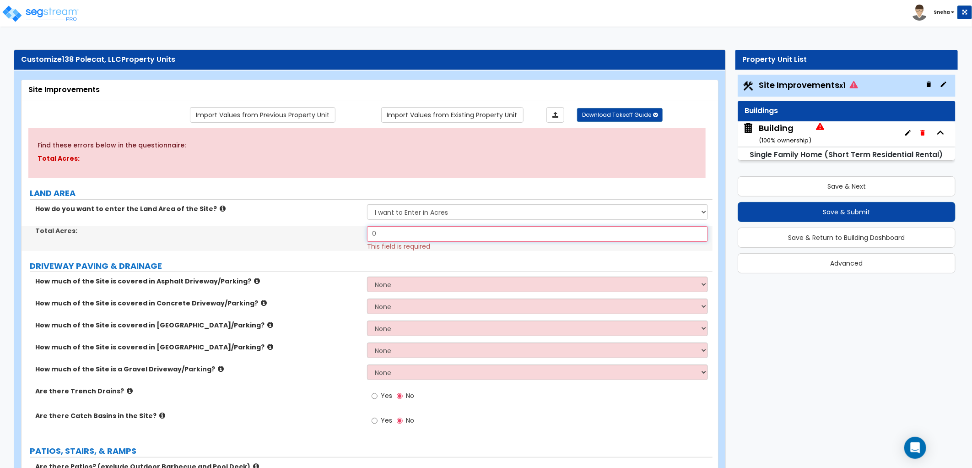
drag, startPoint x: 385, startPoint y: 220, endPoint x: 365, endPoint y: 232, distance: 23.4
click at [365, 232] on div "Total Acres: 0 This field is required" at bounding box center [367, 238] width 691 height 25
type input "0.90"
click at [335, 235] on div "Total Acres: 0.90 Please enter up to 2 decimal places. This field is required" at bounding box center [367, 238] width 691 height 25
click at [326, 250] on div "Total Acres: 0.90 Please enter up to 2 decimal places. This field is required" at bounding box center [367, 238] width 691 height 25
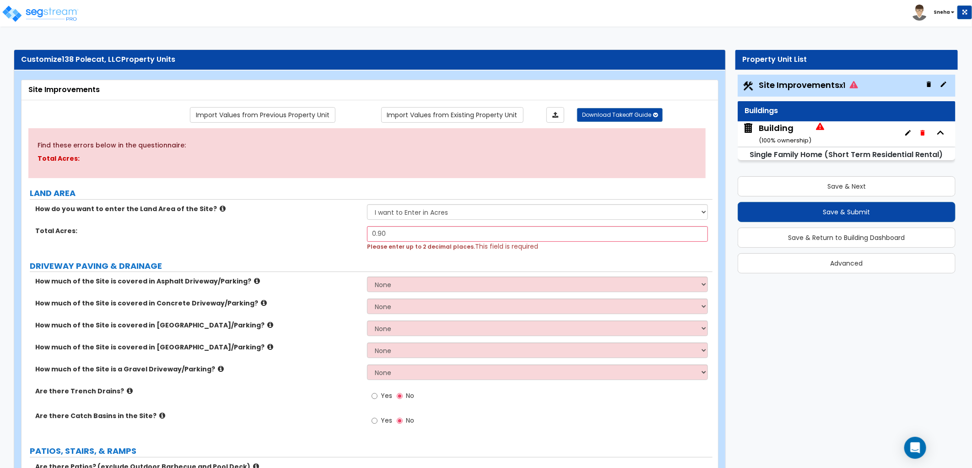
click at [277, 390] on label "Are there Trench Drains?" at bounding box center [197, 390] width 325 height 9
